Goal: Task Accomplishment & Management: Complete application form

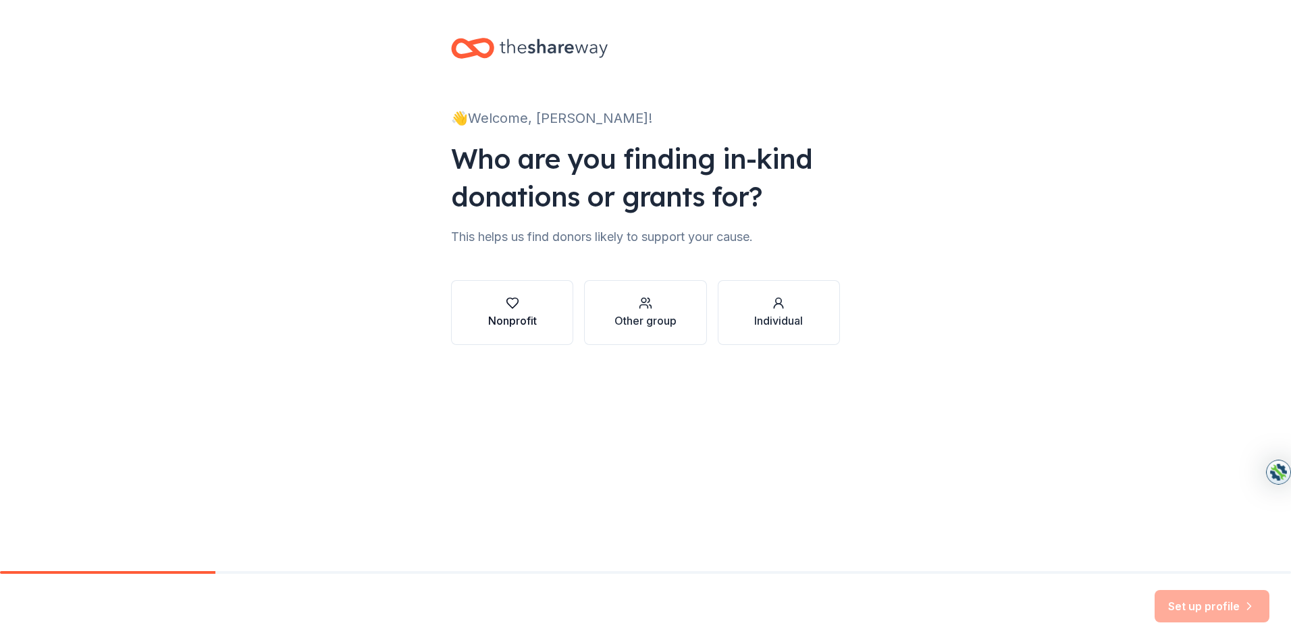
click at [515, 316] on div "Nonprofit" at bounding box center [512, 321] width 49 height 16
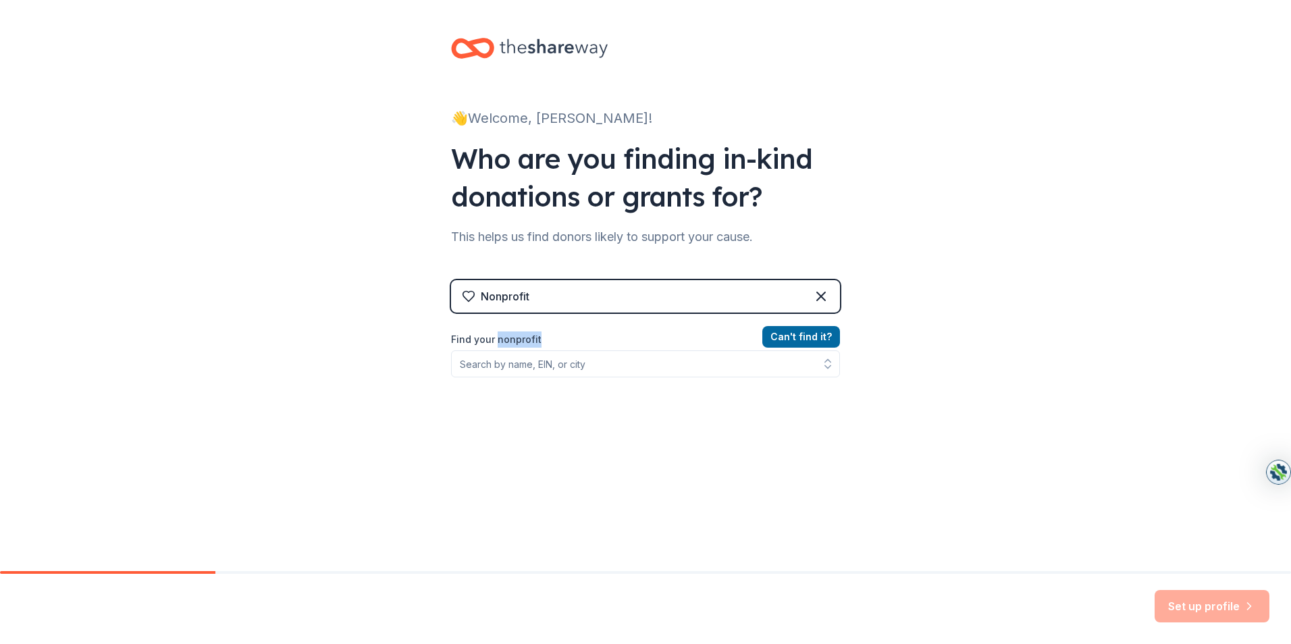
click at [515, 316] on div "Nonprofit Can ' t find it? Find your nonprofit" at bounding box center [645, 396] width 389 height 232
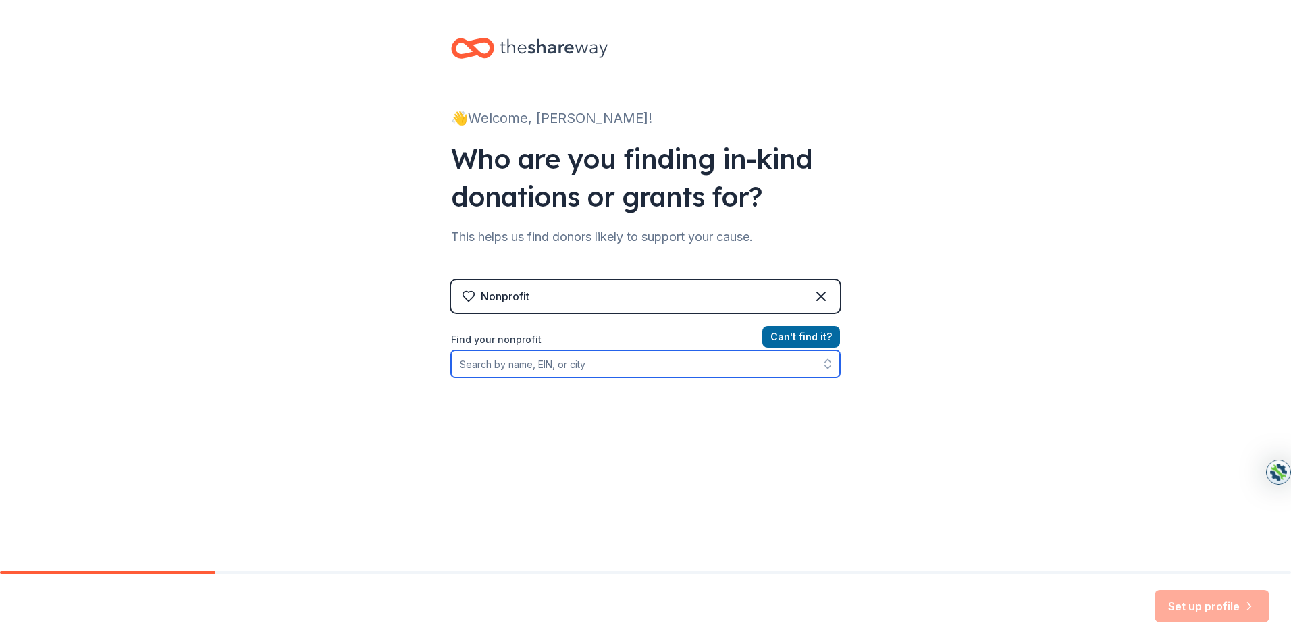
drag, startPoint x: 515, startPoint y: 316, endPoint x: 615, endPoint y: 352, distance: 106.4
click at [615, 352] on input "Find your nonprofit" at bounding box center [645, 363] width 389 height 27
click at [500, 363] on input "Find your nonprofit" at bounding box center [645, 363] width 389 height 27
type input "472675775"
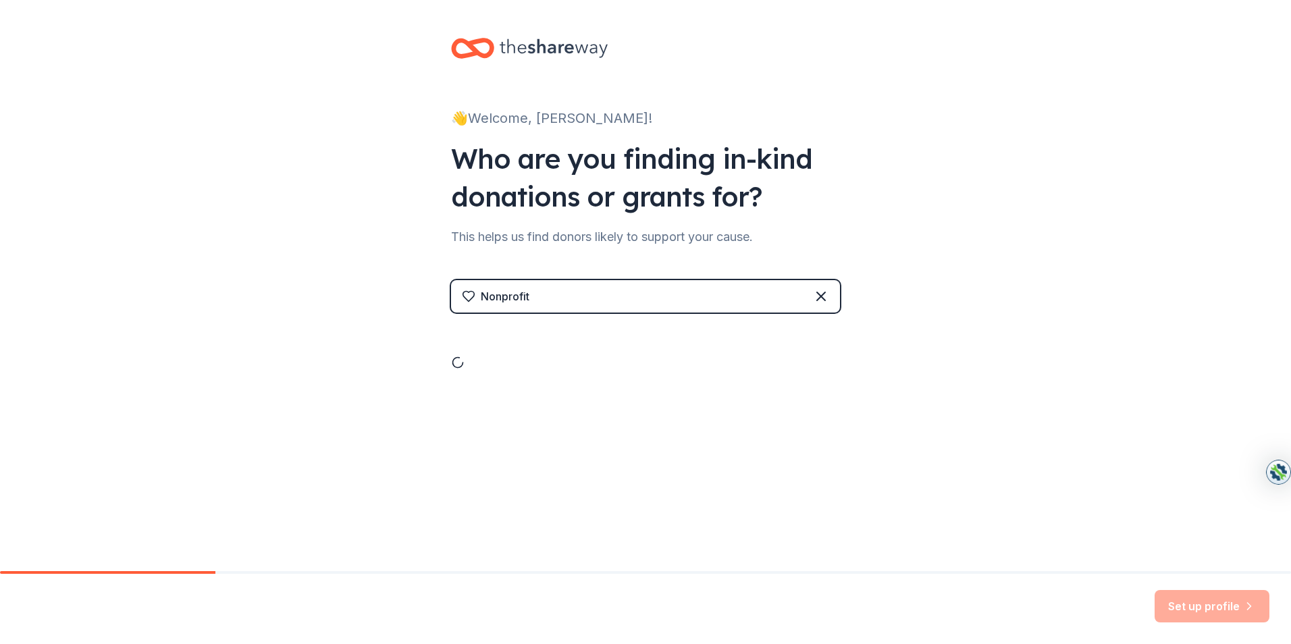
click at [618, 402] on div "👋 Welcome, Diana! Who are you finding in-kind donations or grants for? This hel…" at bounding box center [645, 230] width 432 height 461
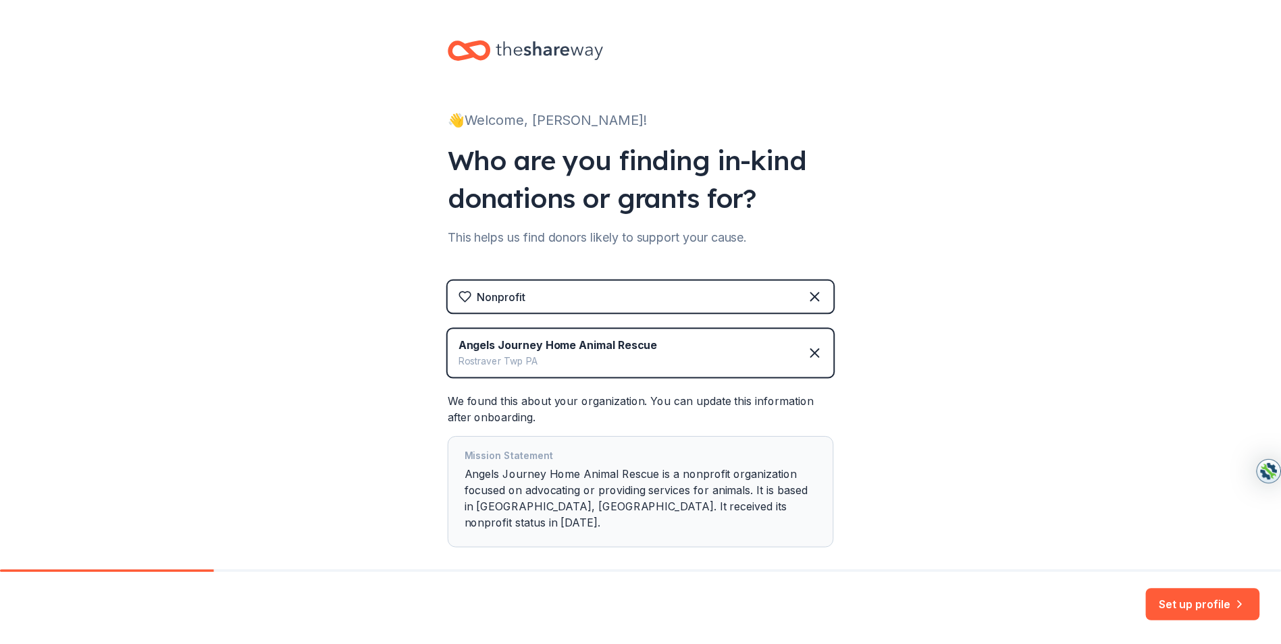
scroll to position [35, 0]
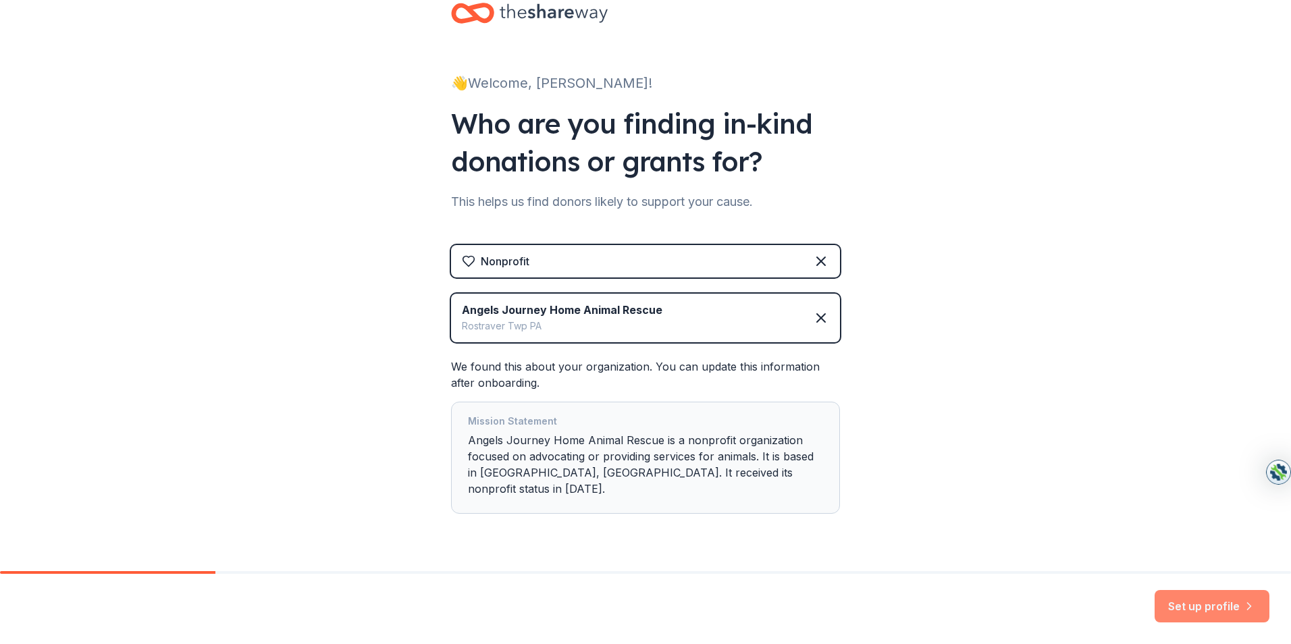
click at [1185, 609] on button "Set up profile" at bounding box center [1211, 606] width 115 height 32
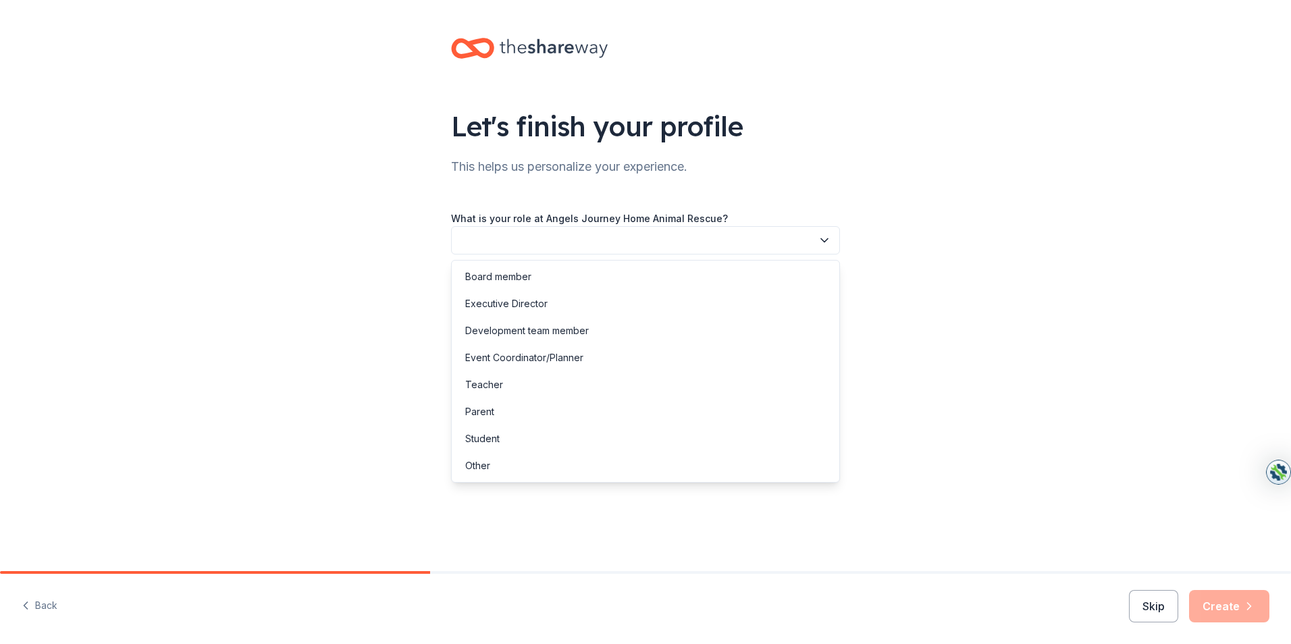
click at [822, 239] on icon "button" at bounding box center [825, 241] width 14 height 14
click at [516, 275] on div "Board member" at bounding box center [498, 277] width 66 height 16
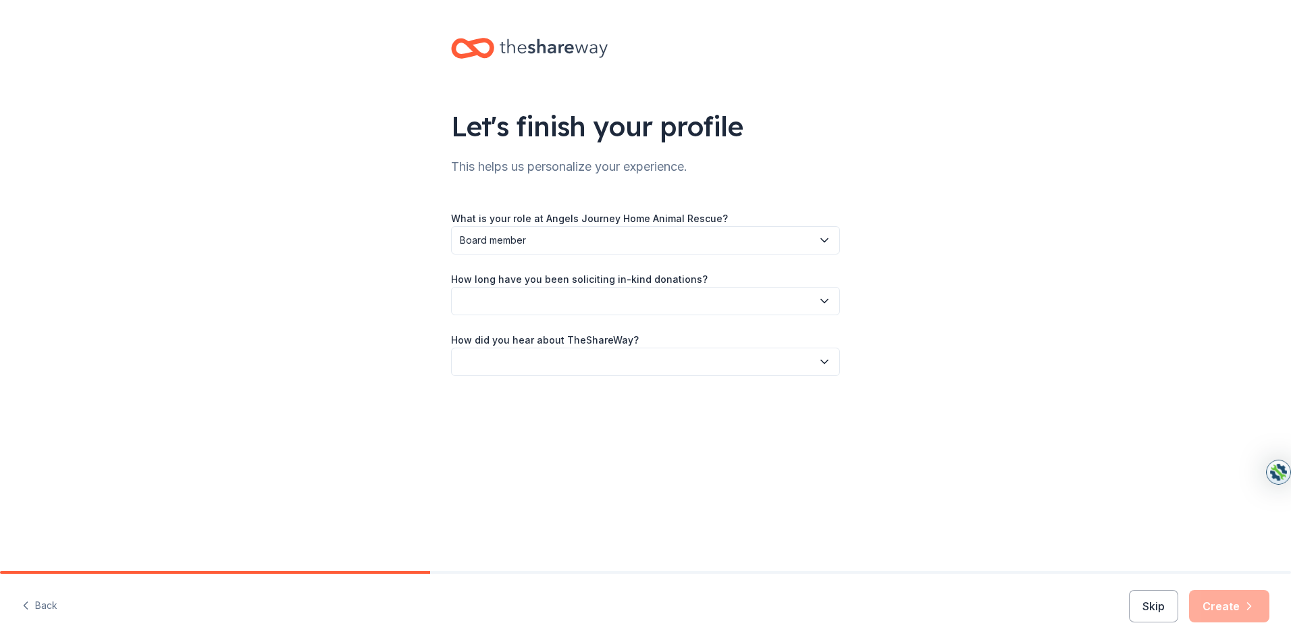
click at [824, 299] on icon "button" at bounding box center [825, 301] width 14 height 14
click at [504, 390] on div "2 to 5 years" at bounding box center [491, 391] width 53 height 16
click at [824, 357] on icon "button" at bounding box center [825, 362] width 14 height 14
click at [485, 397] on div "Friend or colleague" at bounding box center [509, 398] width 88 height 16
click at [1227, 602] on button "Create" at bounding box center [1229, 606] width 80 height 32
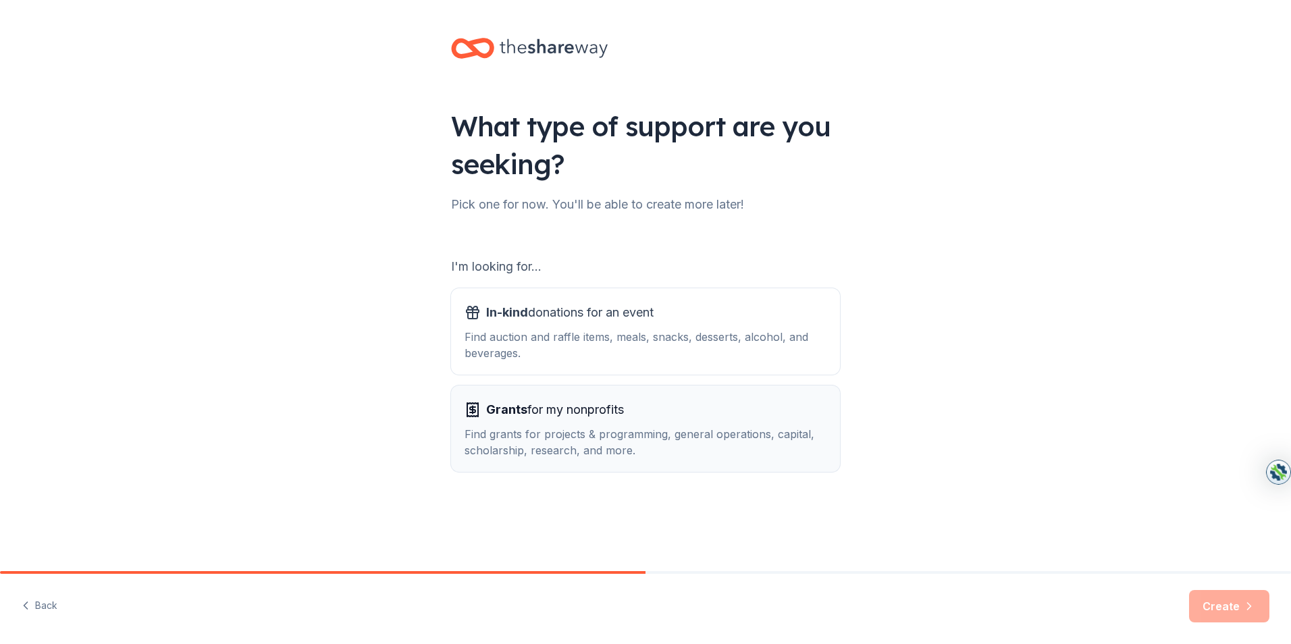
click at [499, 407] on span "Grants" at bounding box center [506, 409] width 41 height 14
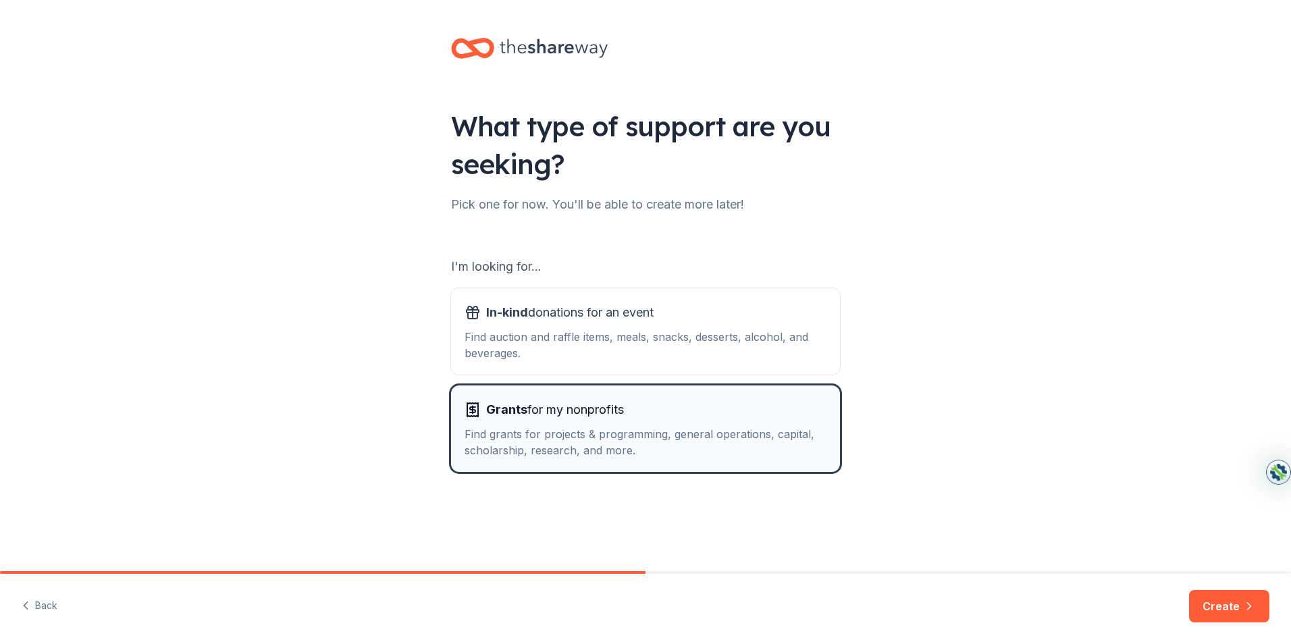
click at [499, 407] on span "Grants" at bounding box center [506, 409] width 41 height 14
click at [1218, 601] on button "Create" at bounding box center [1229, 606] width 80 height 32
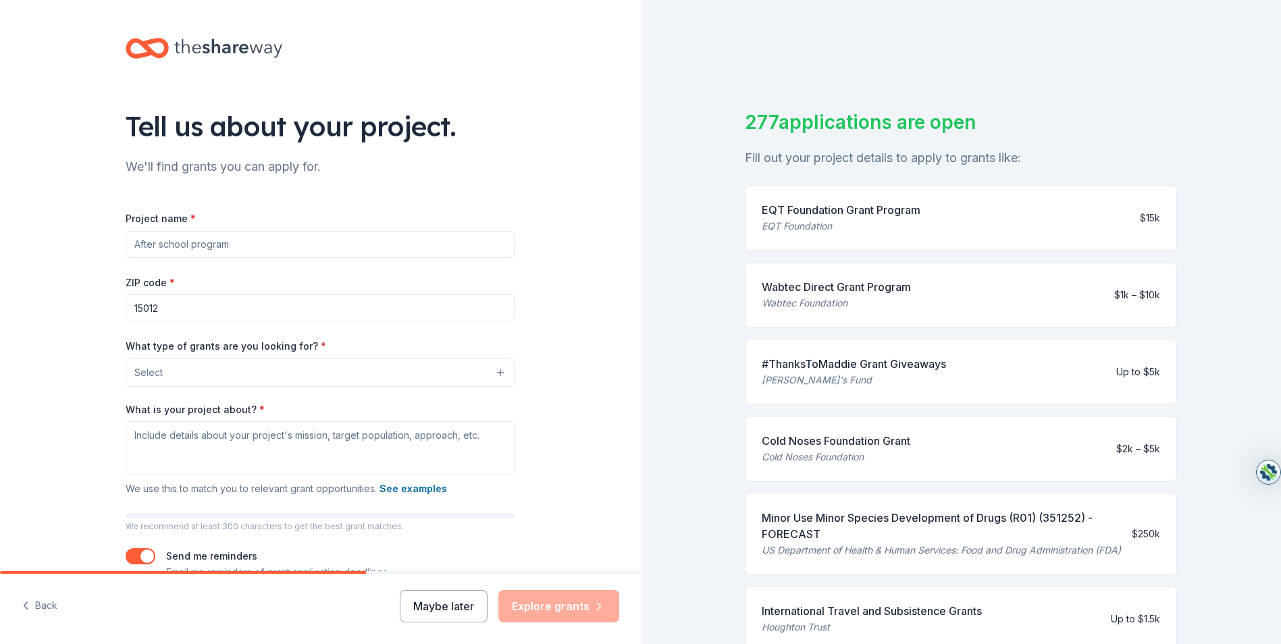
click at [198, 249] on input "Project name *" at bounding box center [320, 244] width 389 height 27
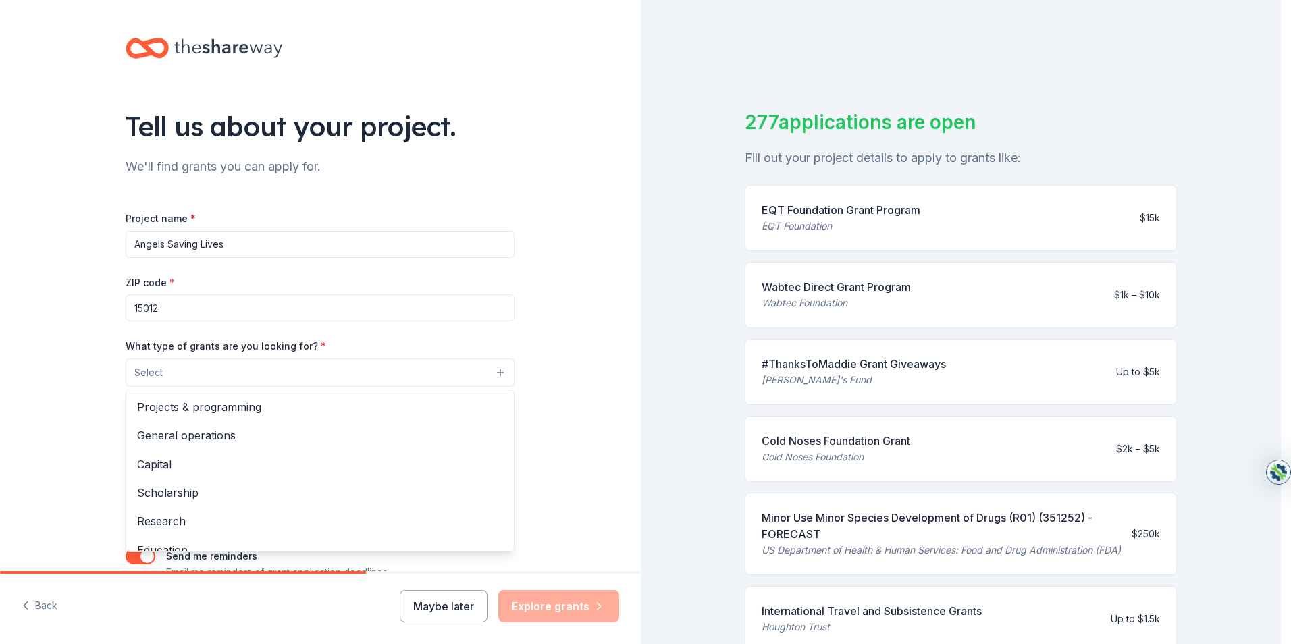
click at [498, 372] on button "Select" at bounding box center [320, 372] width 389 height 28
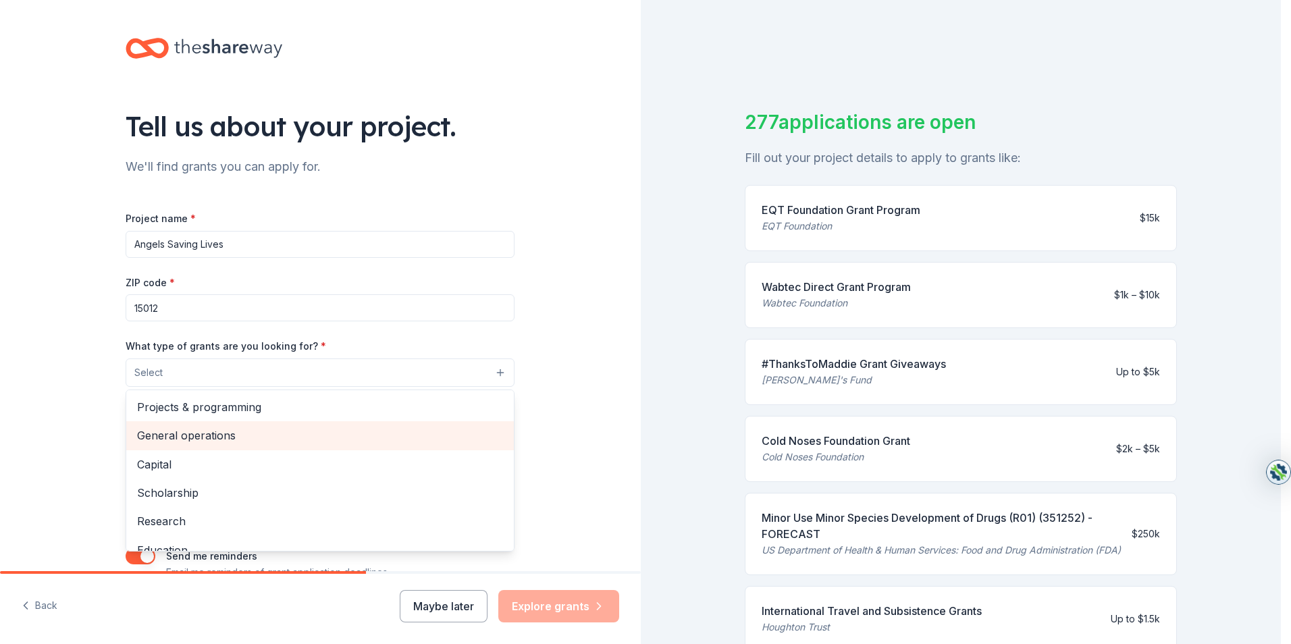
click at [219, 437] on span "General operations" at bounding box center [320, 436] width 366 height 18
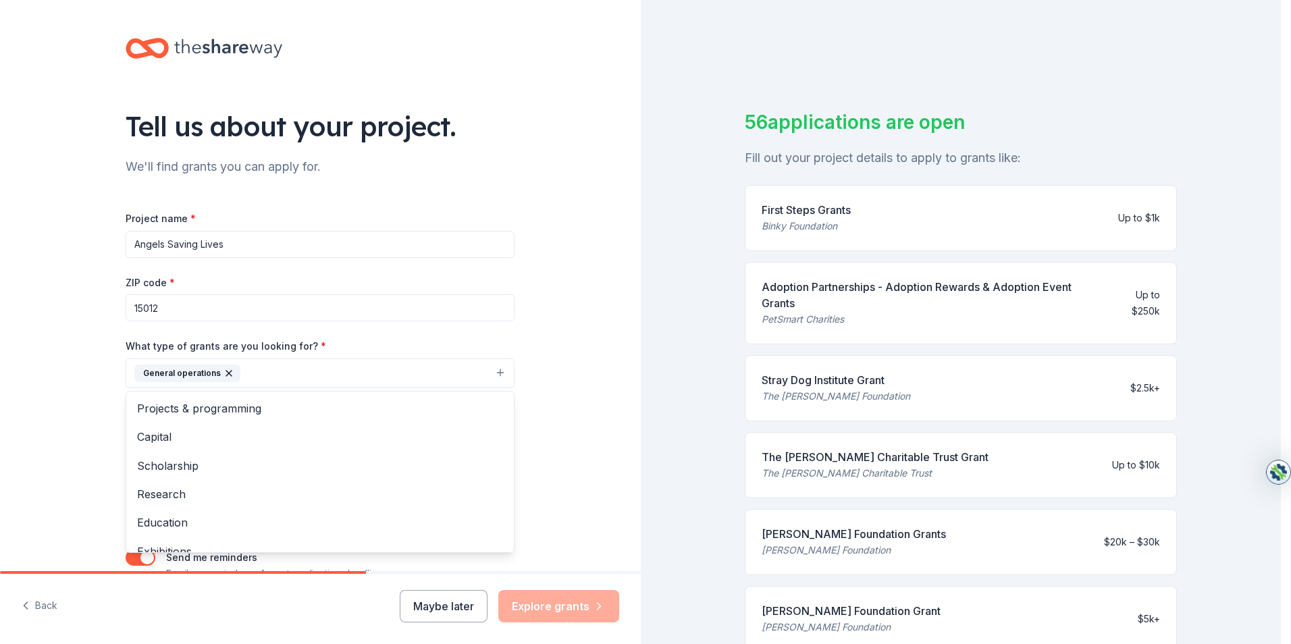
click at [541, 231] on div "Tell us about your project. We'll find grants you can apply for. Project name *…" at bounding box center [320, 323] width 641 height 647
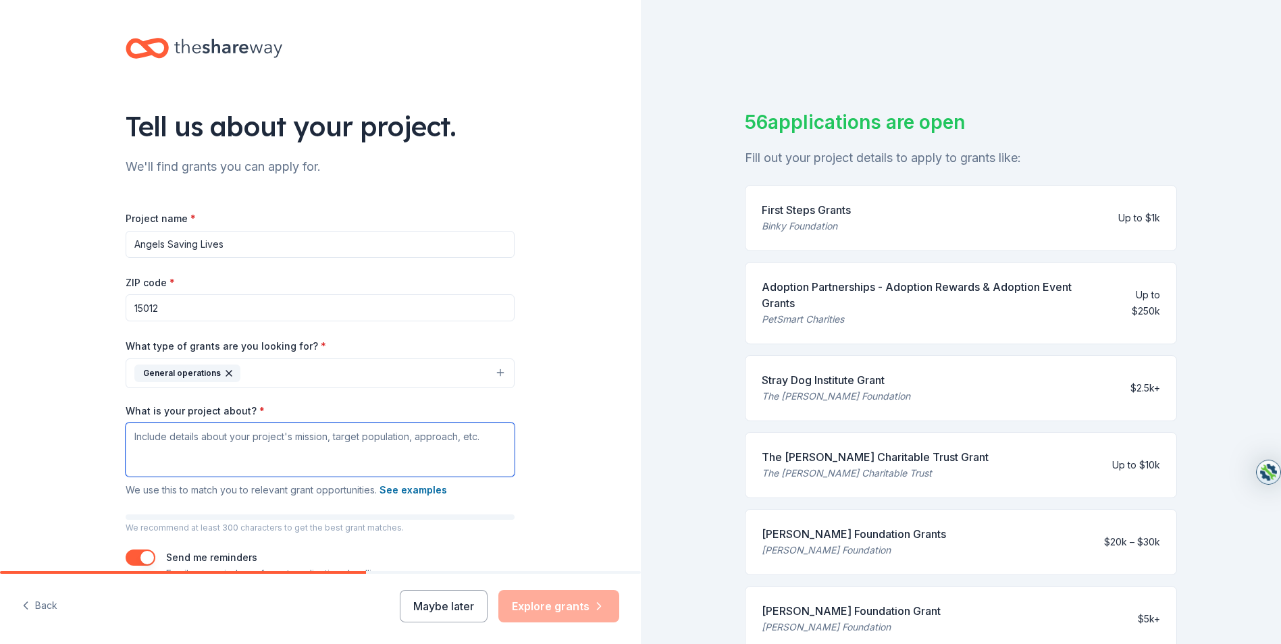
click at [136, 434] on textarea "What is your project about? *" at bounding box center [320, 450] width 389 height 54
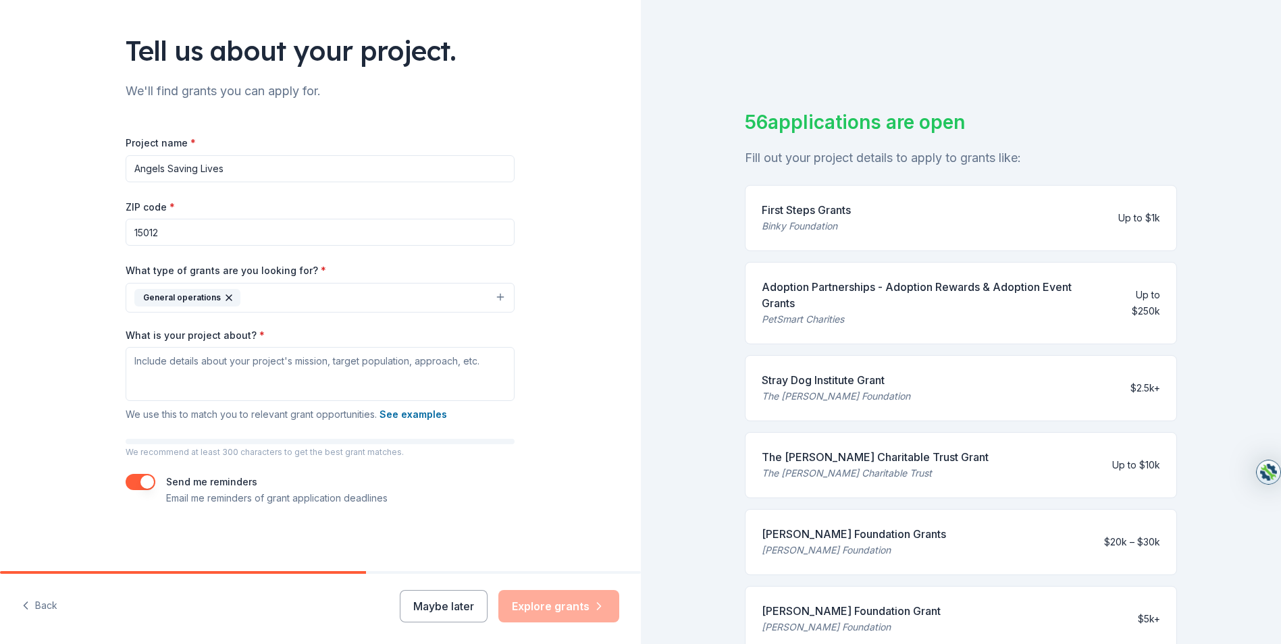
click at [230, 167] on input "Angels Saving Lives" at bounding box center [320, 168] width 389 height 27
type input "Angels For Everyday Heroes"
click at [138, 369] on textarea "What is your project about? *" at bounding box center [320, 374] width 389 height 54
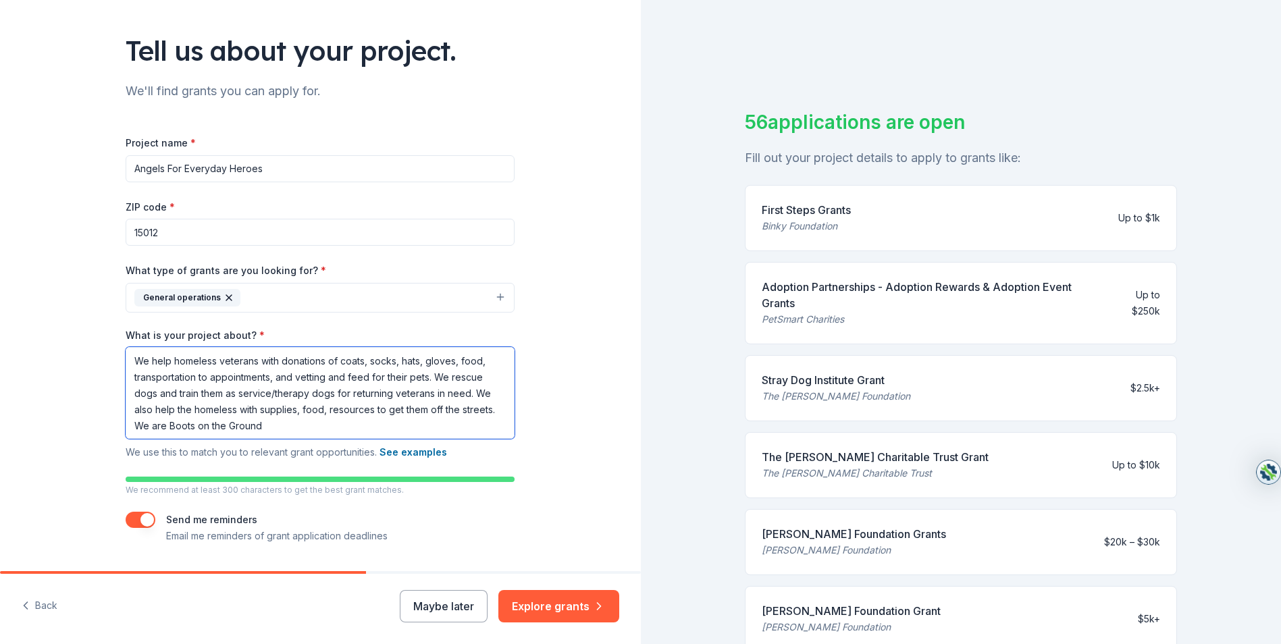
type textarea "We help homeless veterans with donations of coats, socks, hats, gloves, food, t…"
click at [114, 525] on div "Tell us about your project. We'll find grants you can apply for. Project name *…" at bounding box center [320, 266] width 432 height 685
click at [140, 518] on button "button" at bounding box center [141, 520] width 30 height 16
drag, startPoint x: 130, startPoint y: 520, endPoint x: 149, endPoint y: 520, distance: 19.6
click at [149, 520] on button "button" at bounding box center [141, 520] width 30 height 16
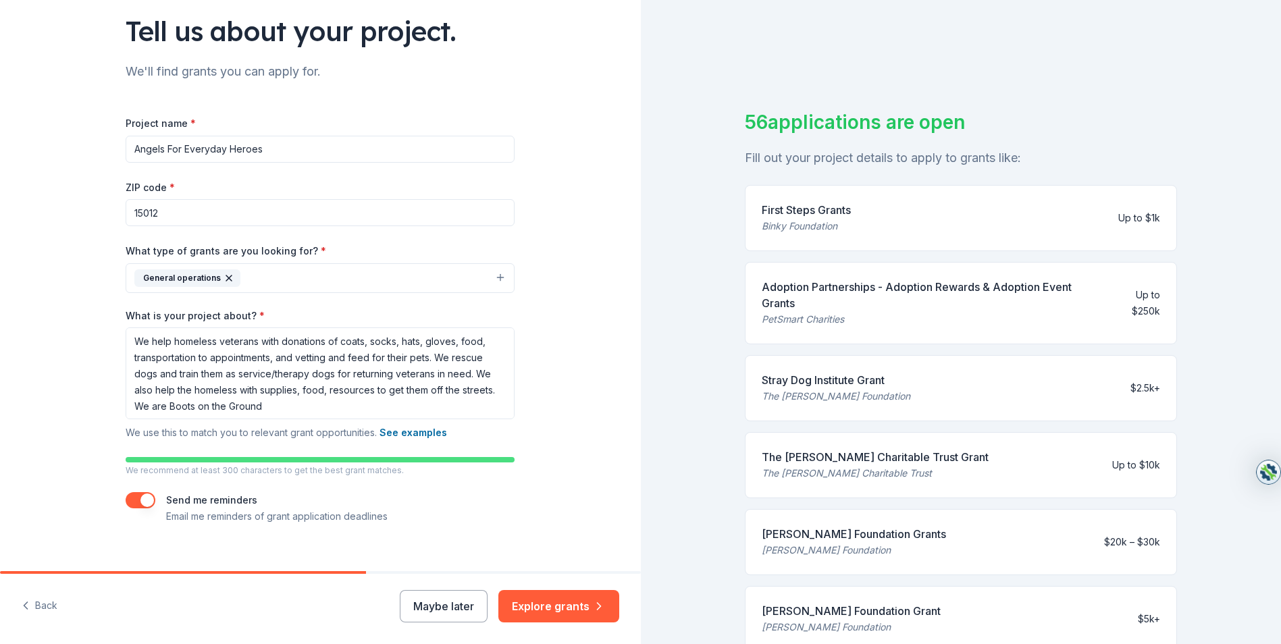
scroll to position [95, 0]
click at [550, 597] on button "Explore grants" at bounding box center [558, 606] width 121 height 32
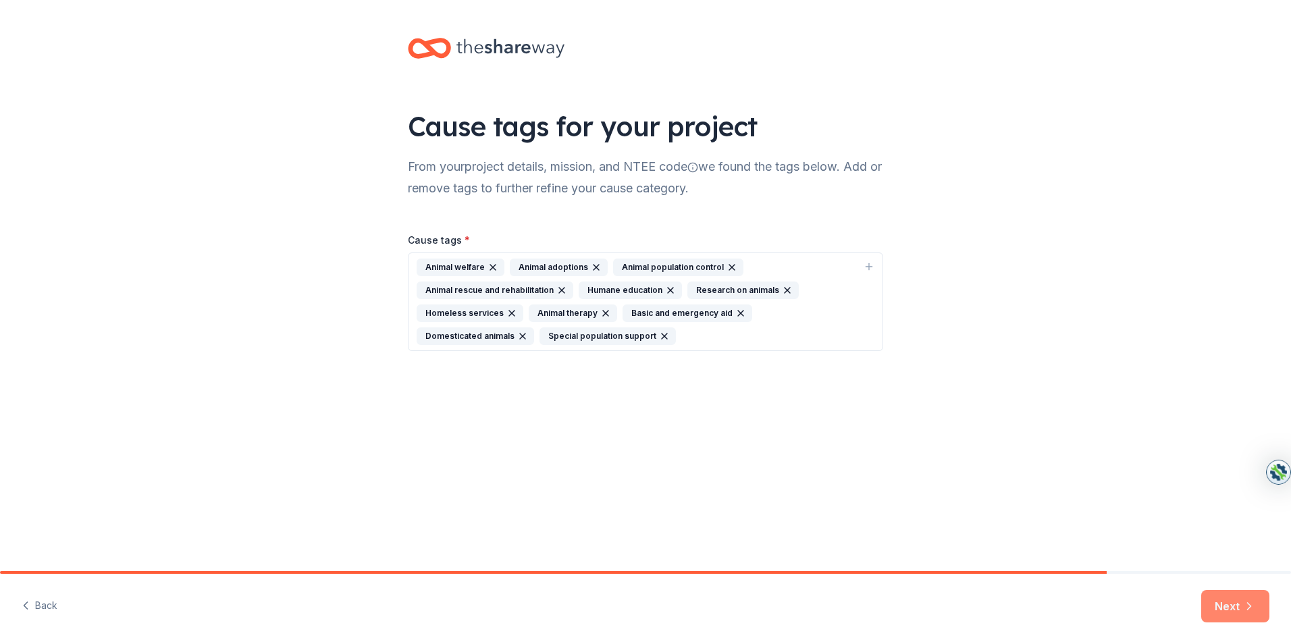
click at [1228, 599] on button "Next" at bounding box center [1235, 606] width 68 height 32
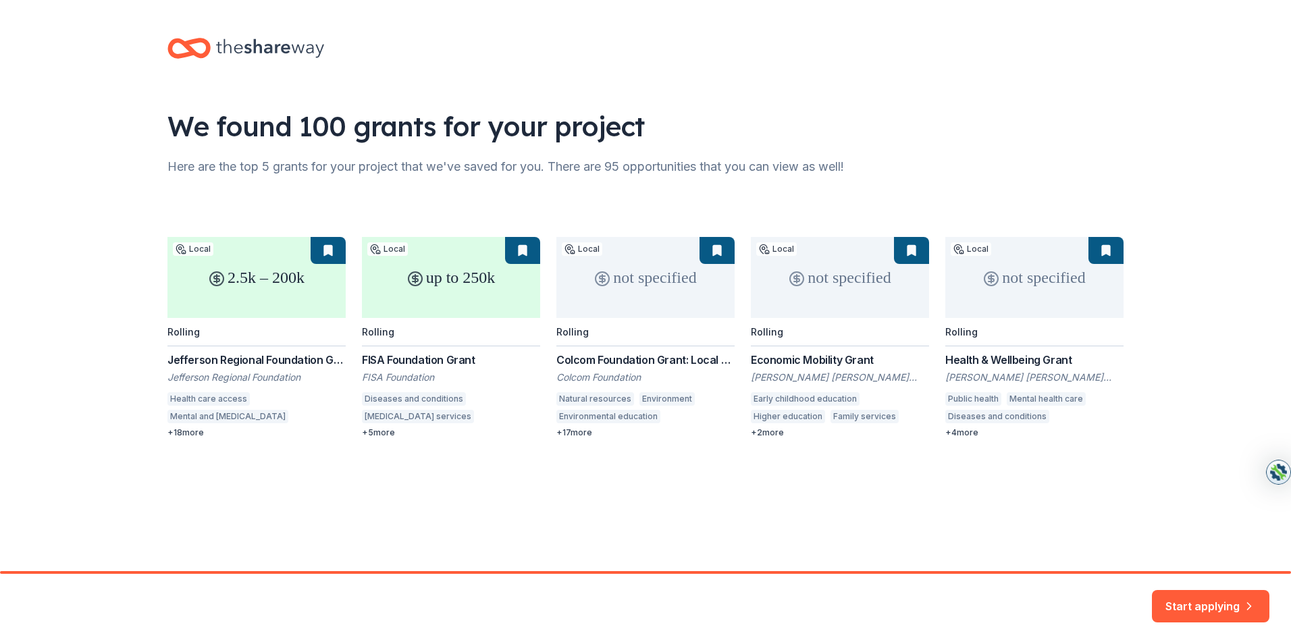
click at [227, 359] on div "2.5k – 200k Local Rolling Jefferson Regional Foundation Grants Jefferson Region…" at bounding box center [645, 337] width 956 height 201
drag, startPoint x: 227, startPoint y: 359, endPoint x: 304, endPoint y: 383, distance: 81.2
click at [304, 383] on div "2.5k – 200k Local Rolling Jefferson Regional Foundation Grants Jefferson Region…" at bounding box center [645, 337] width 956 height 201
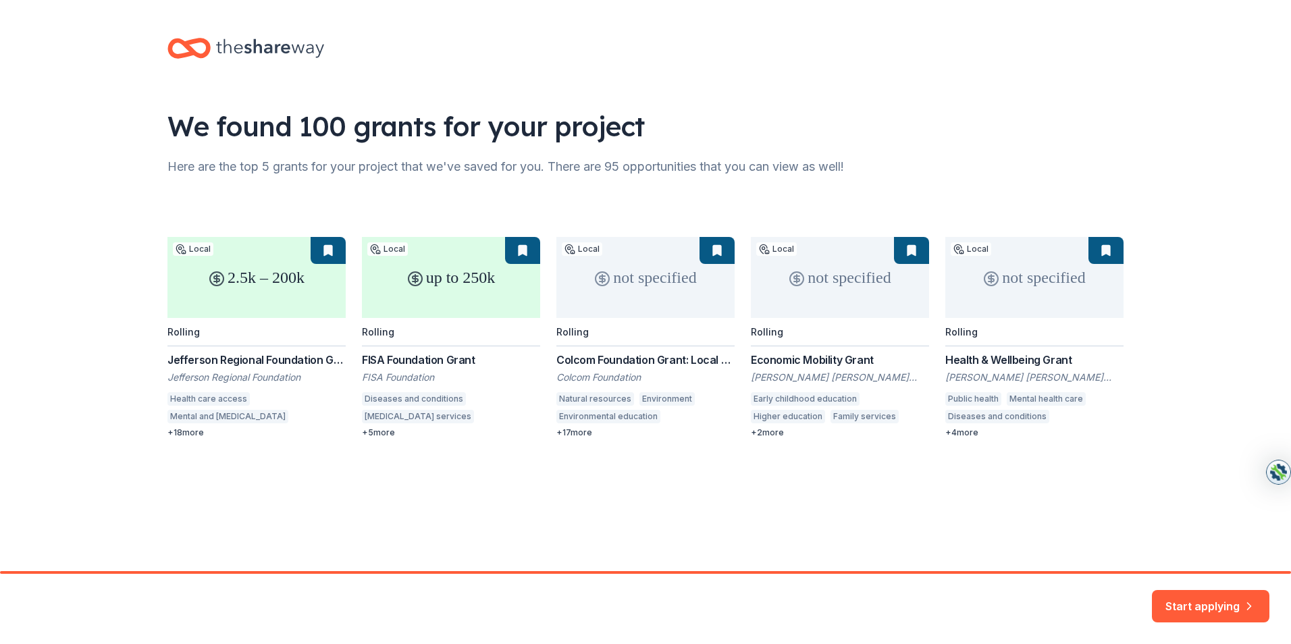
click at [304, 383] on div "2.5k – 200k Local Rolling Jefferson Regional Foundation Grants Jefferson Region…" at bounding box center [645, 337] width 956 height 201
click at [250, 290] on div "2.5k – 200k Local Rolling Jefferson Regional Foundation Grants Jefferson Region…" at bounding box center [645, 337] width 956 height 201
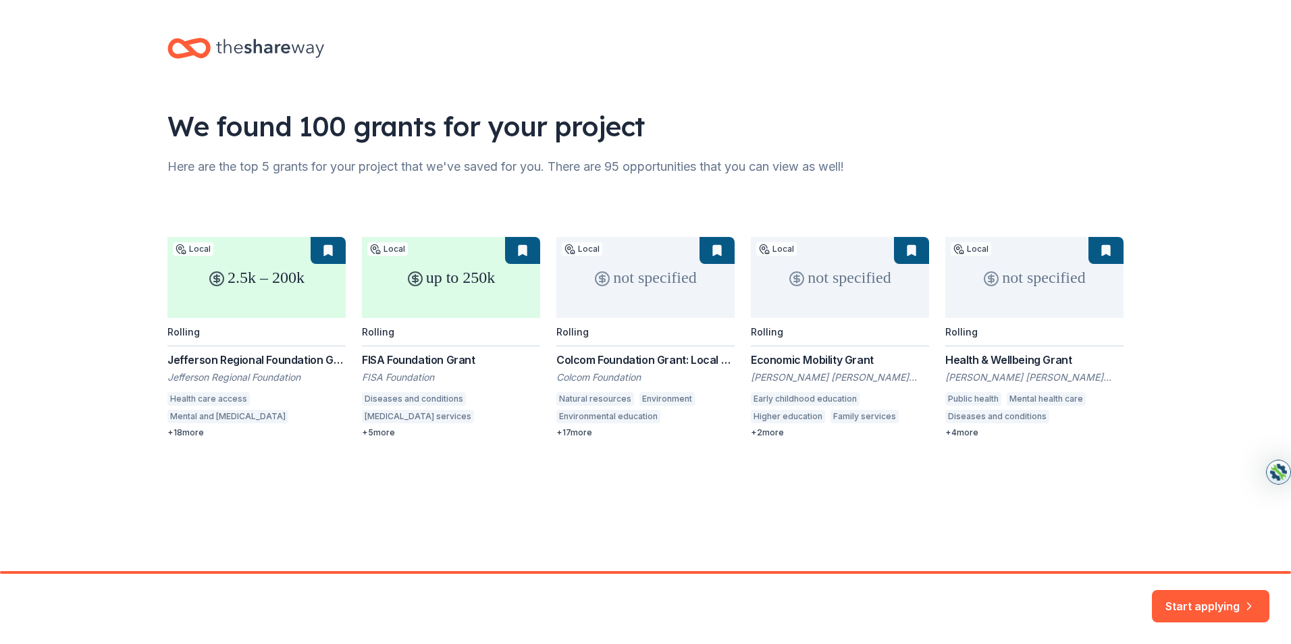
click at [230, 399] on div "2.5k – 200k Local Rolling Jefferson Regional Foundation Grants Jefferson Region…" at bounding box center [645, 337] width 956 height 201
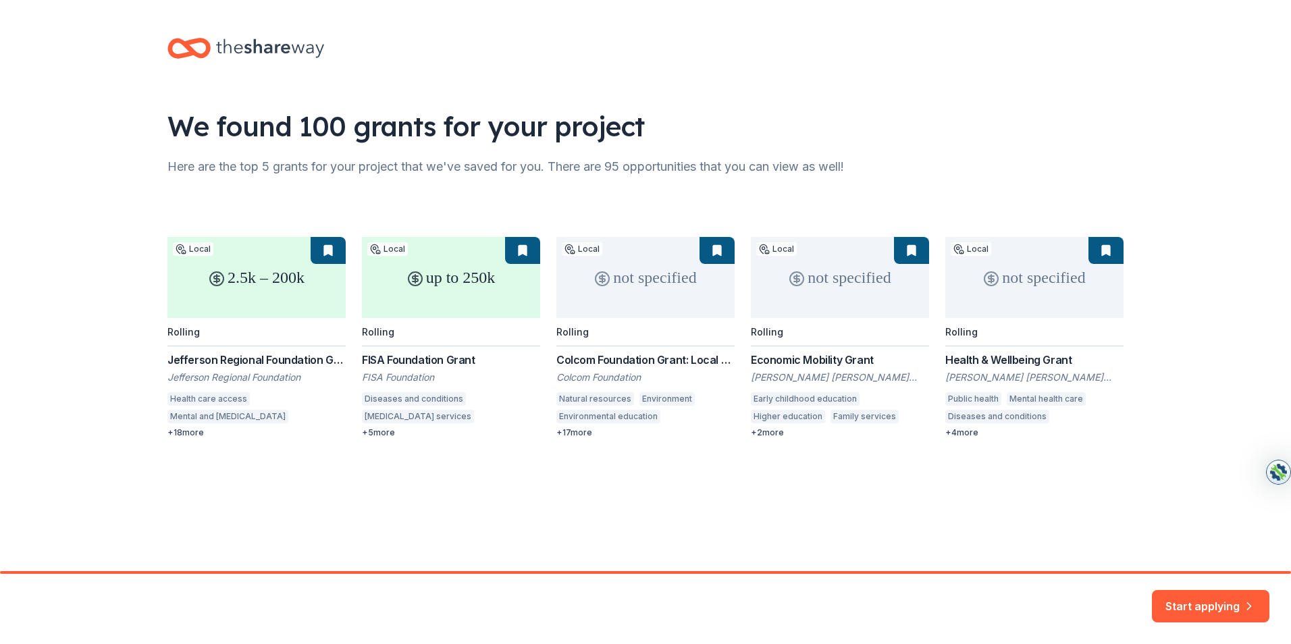
click at [91, 280] on div "We found 100 grants for your project Here are the top 5 grants for your project…" at bounding box center [645, 251] width 1291 height 503
click at [1200, 601] on button "Start applying" at bounding box center [1210, 598] width 117 height 32
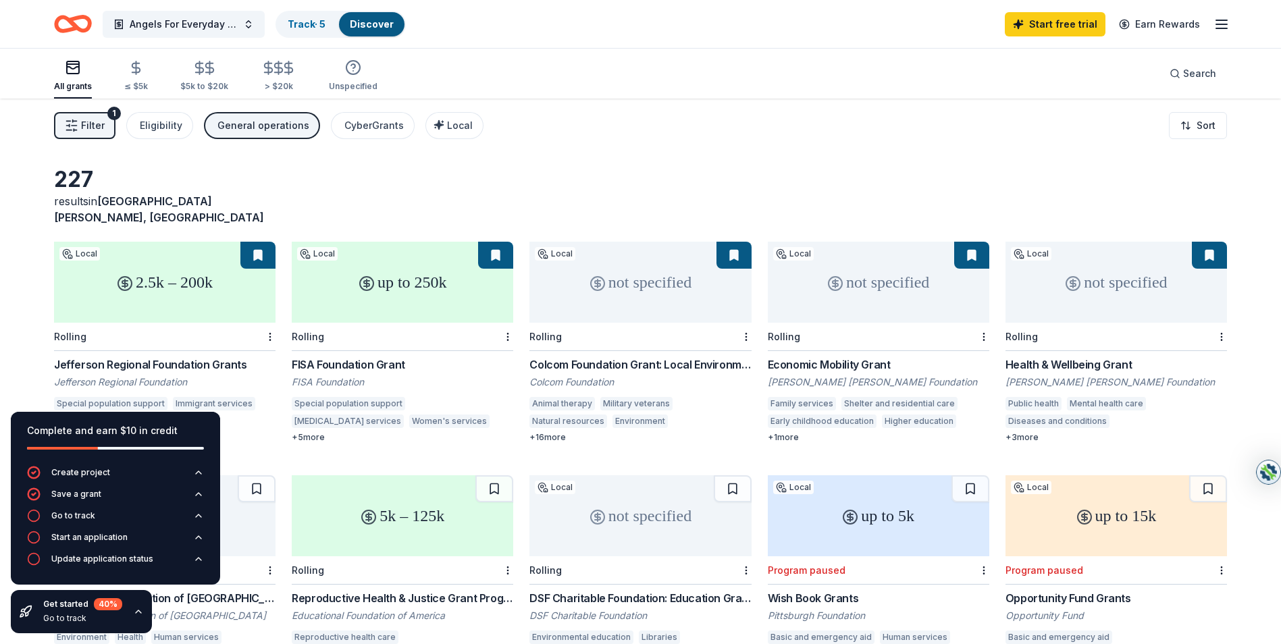
click at [173, 375] on div "Jefferson Regional Foundation" at bounding box center [164, 382] width 221 height 14
click at [358, 373] on div "FISA Foundation Grant FISA Foundation Special population support Developmental …" at bounding box center [402, 399] width 221 height 86
click at [415, 590] on div "Reproductive Health & Justice Grant Program" at bounding box center [402, 598] width 221 height 16
click at [895, 513] on div "up to 5k" at bounding box center [878, 515] width 221 height 81
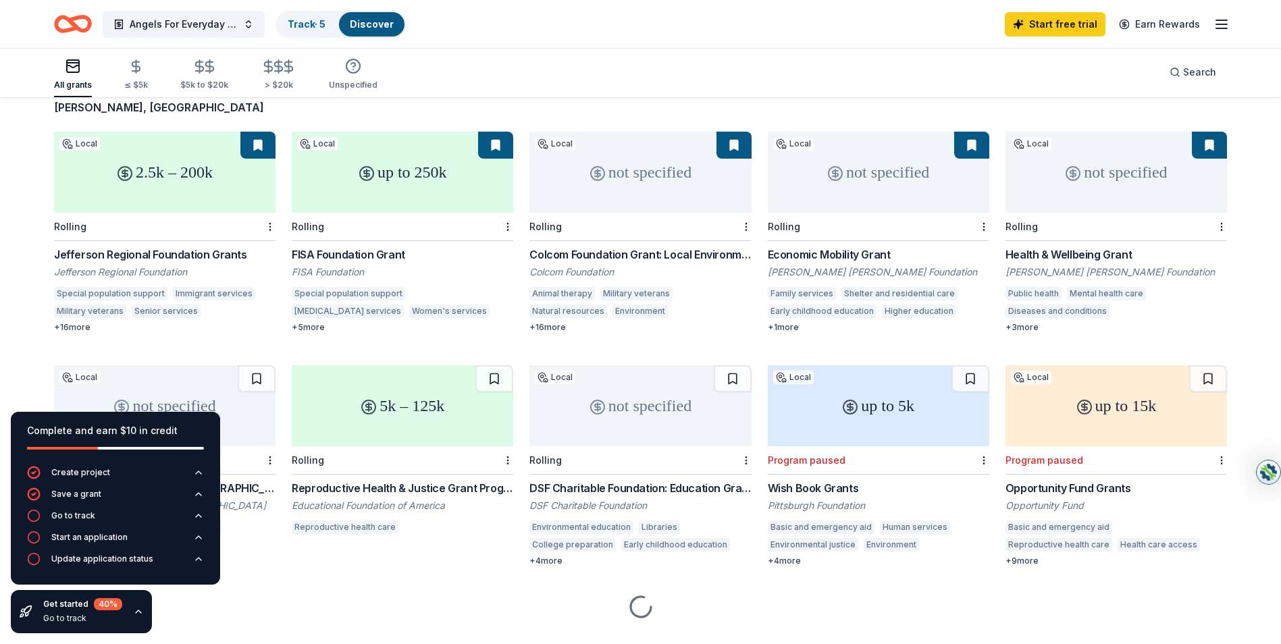
scroll to position [124, 0]
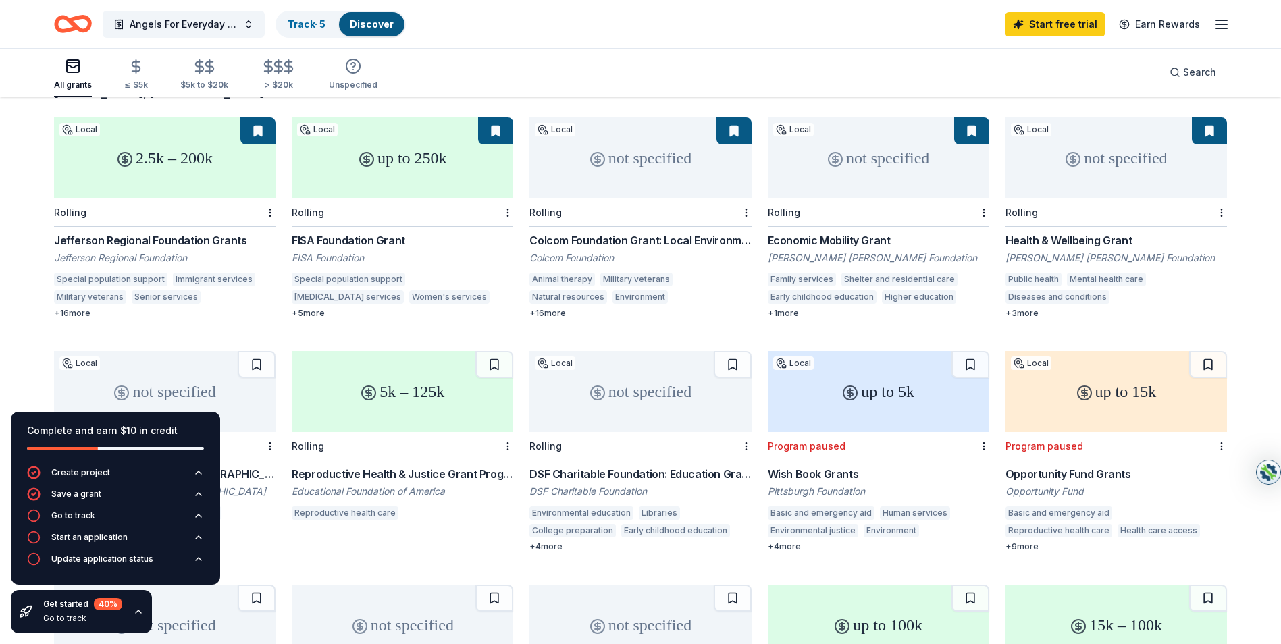
click at [618, 232] on div "Colcom Foundation Grant: Local Environment & Community" at bounding box center [639, 240] width 221 height 16
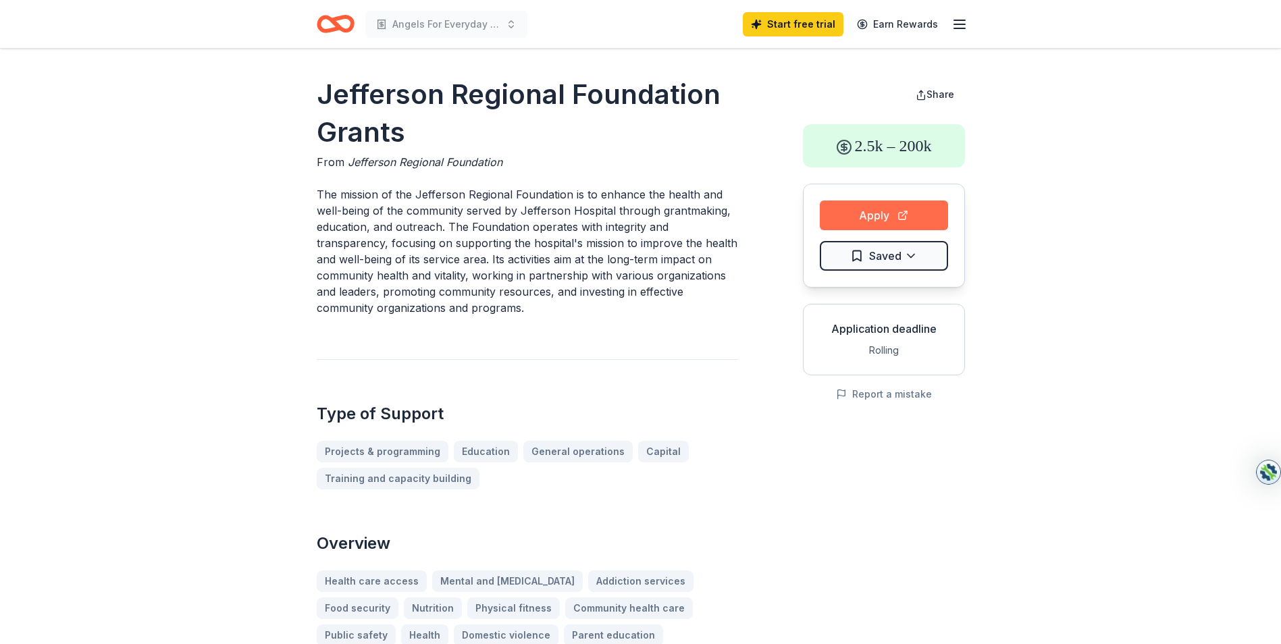
click at [888, 221] on button "Apply" at bounding box center [884, 216] width 128 height 30
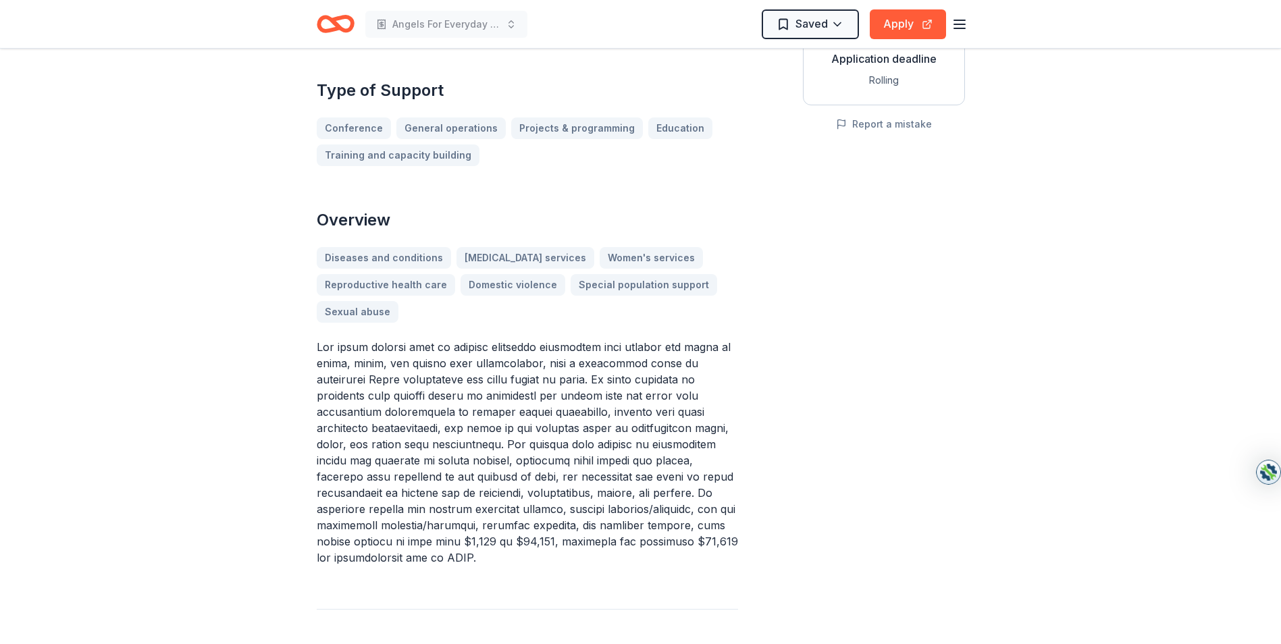
scroll to position [275, 0]
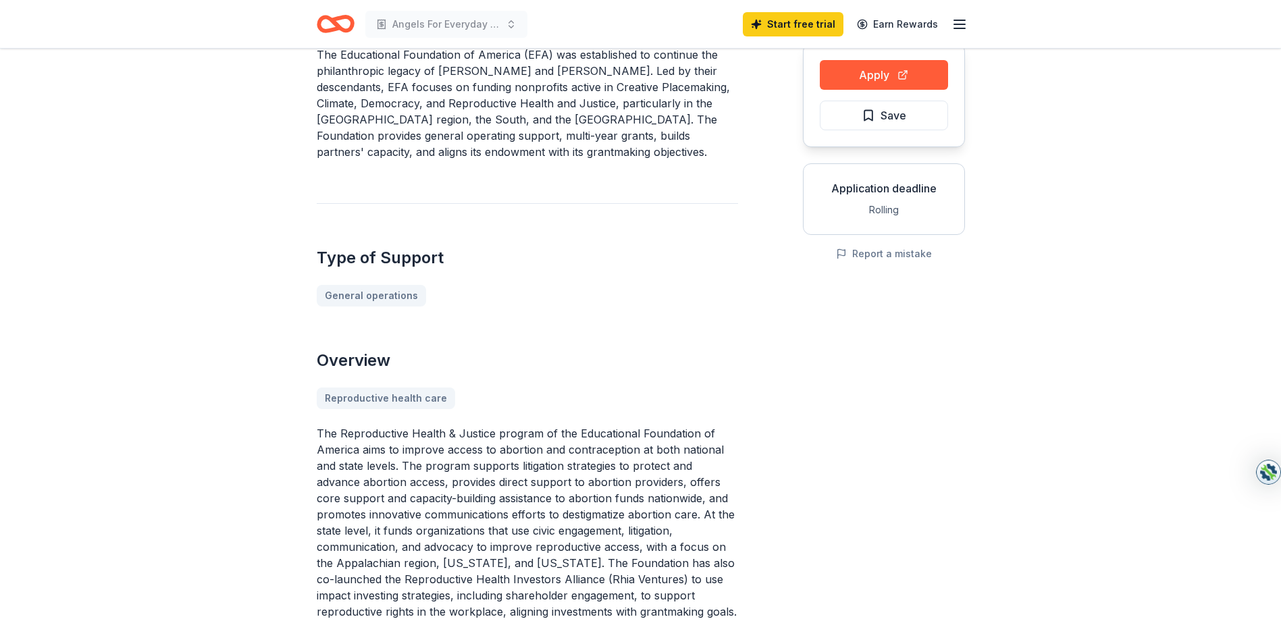
scroll to position [128, 0]
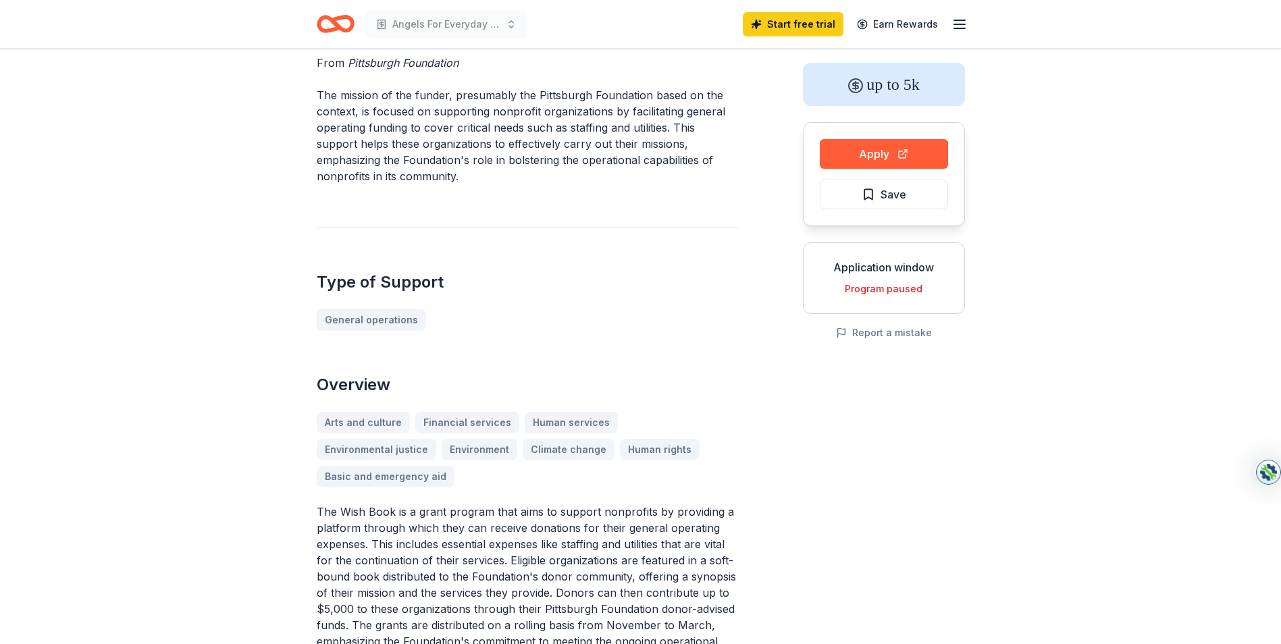
scroll to position [55, 0]
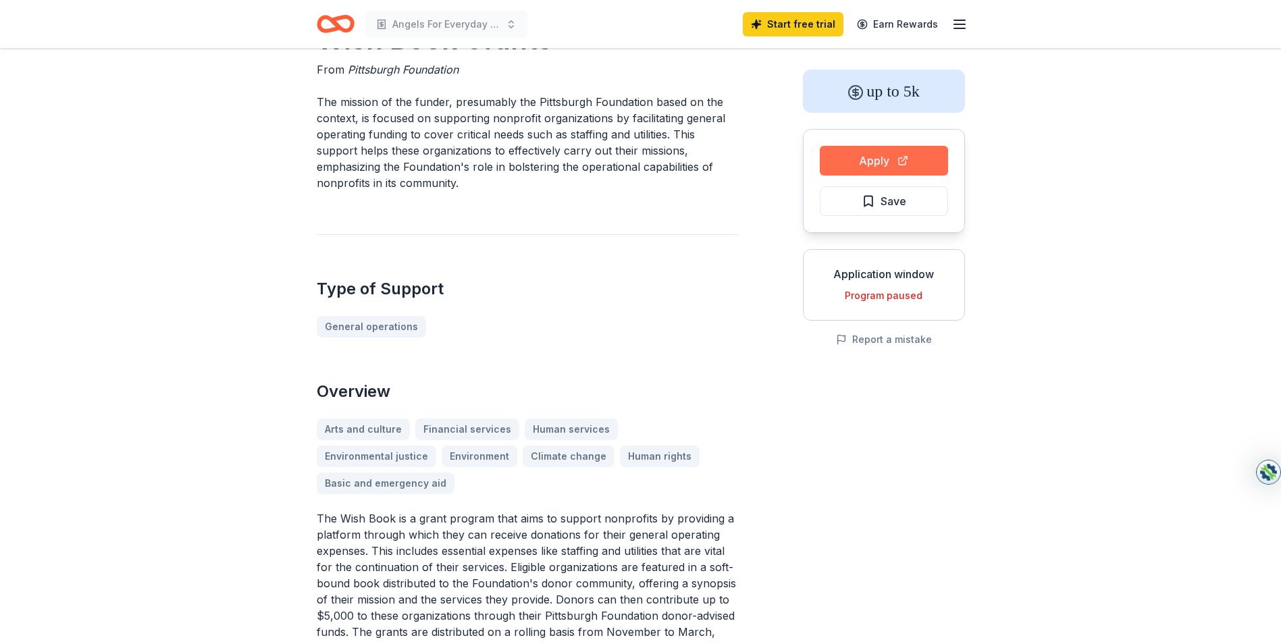
click at [870, 156] on button "Apply" at bounding box center [884, 161] width 128 height 30
